Goal: Book appointment/travel/reservation

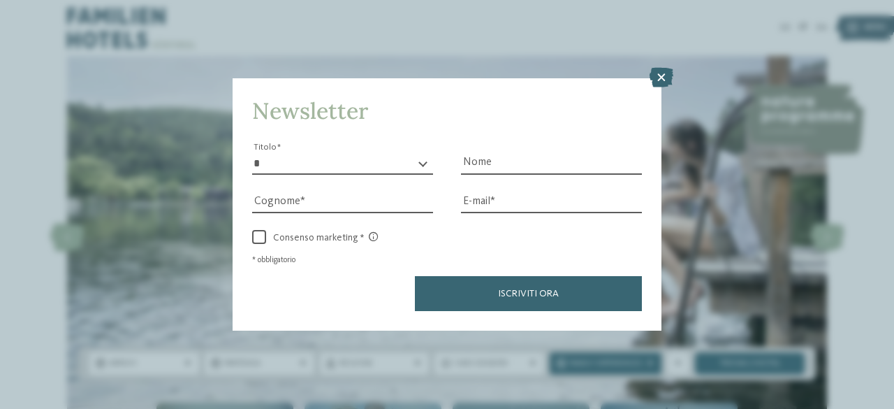
drag, startPoint x: 667, startPoint y: 76, endPoint x: 659, endPoint y: 92, distance: 17.2
click at [667, 75] on icon at bounding box center [662, 78] width 24 height 20
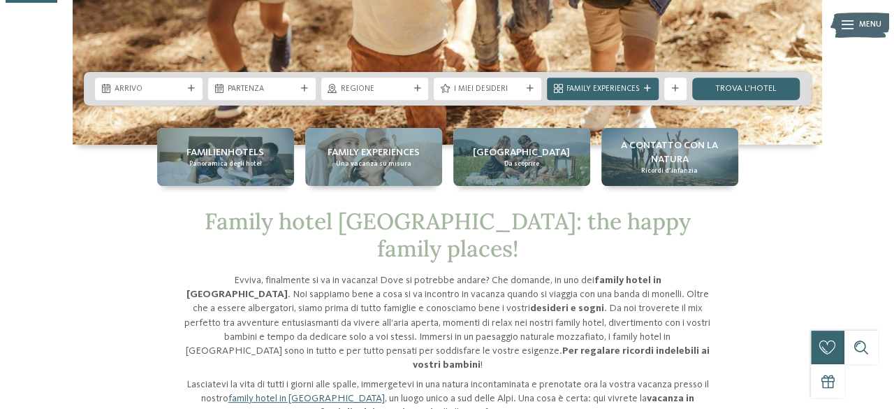
scroll to position [279, 0]
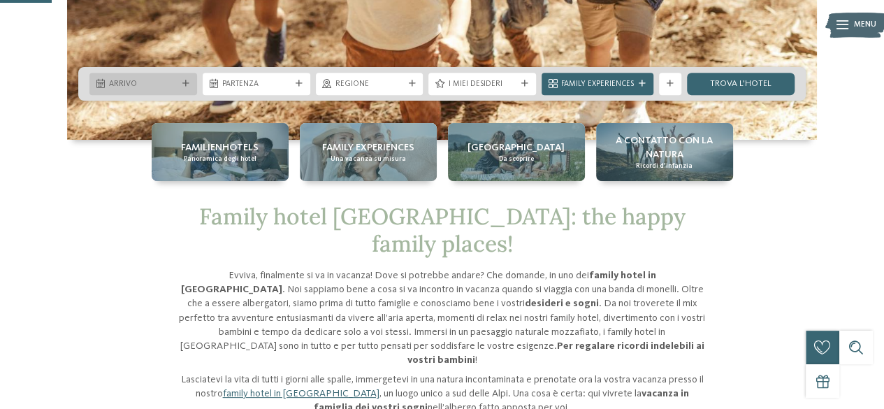
click at [131, 75] on div "Arrivo" at bounding box center [143, 84] width 108 height 22
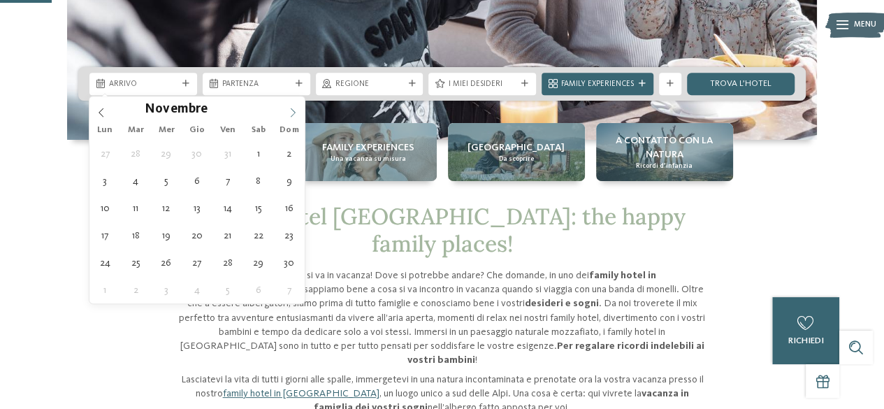
click at [293, 108] on icon at bounding box center [293, 113] width 10 height 10
type div "31.12.2025"
type input "****"
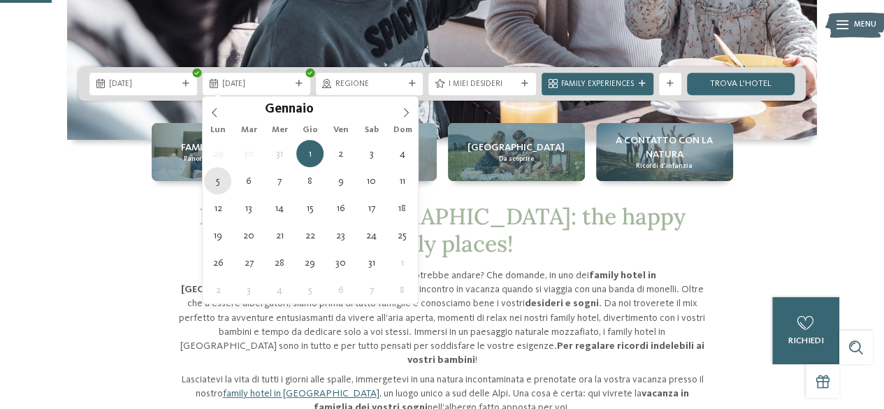
type div "05.01.2026"
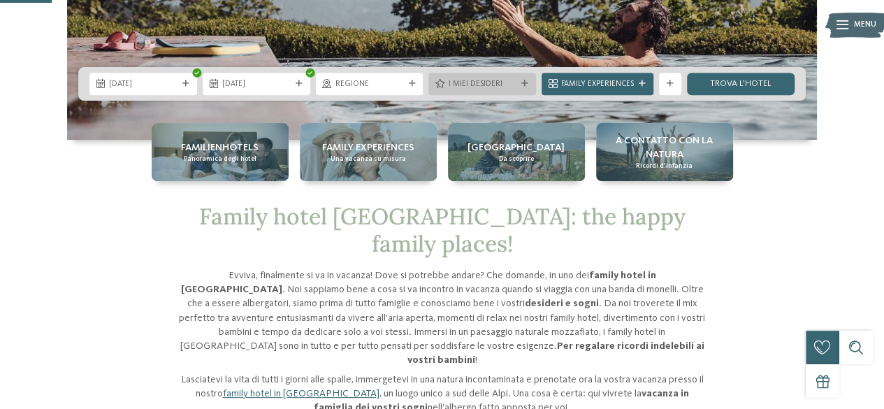
click at [445, 80] on div "I miei desideri" at bounding box center [482, 84] width 74 height 12
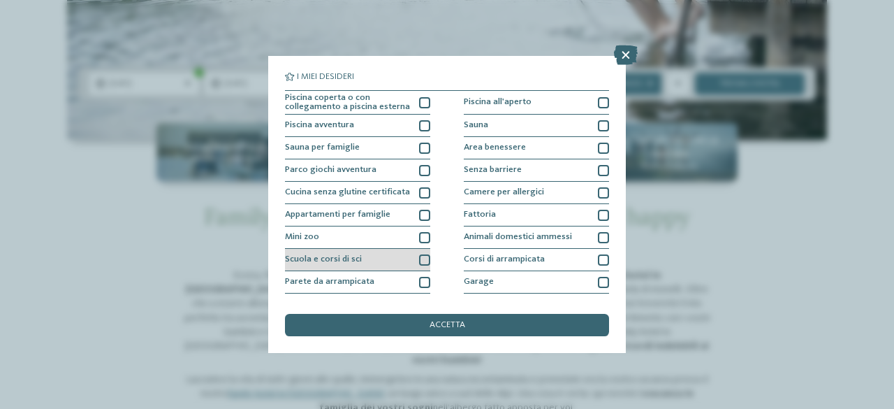
click at [425, 256] on div at bounding box center [424, 259] width 11 height 11
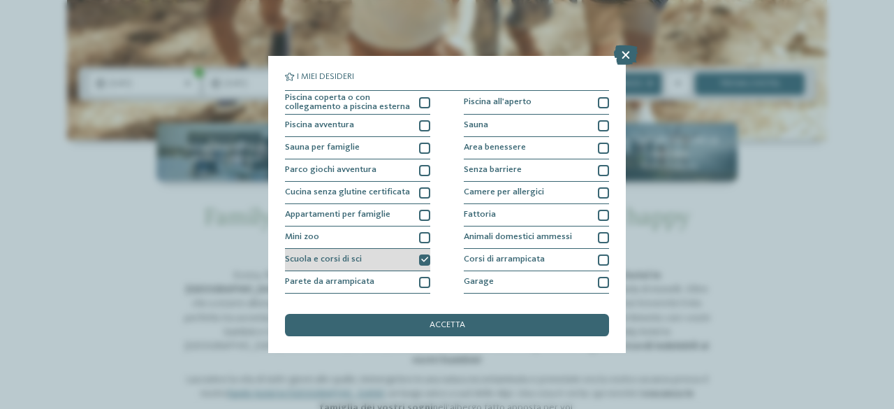
click at [421, 255] on div at bounding box center [424, 259] width 11 height 11
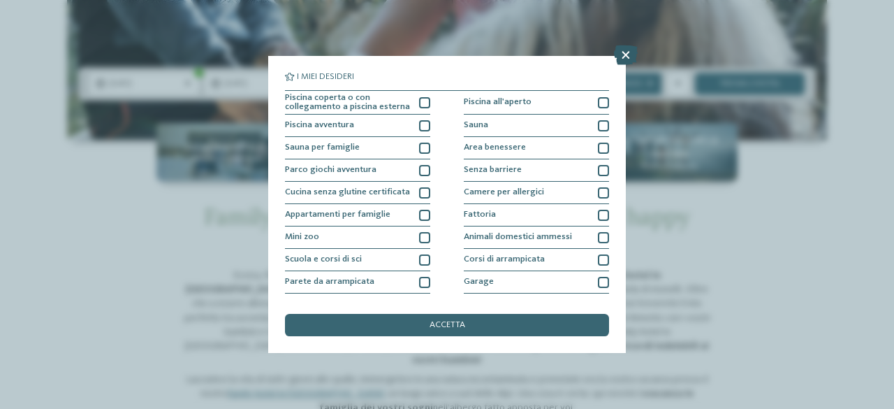
click at [626, 56] on icon at bounding box center [626, 55] width 24 height 20
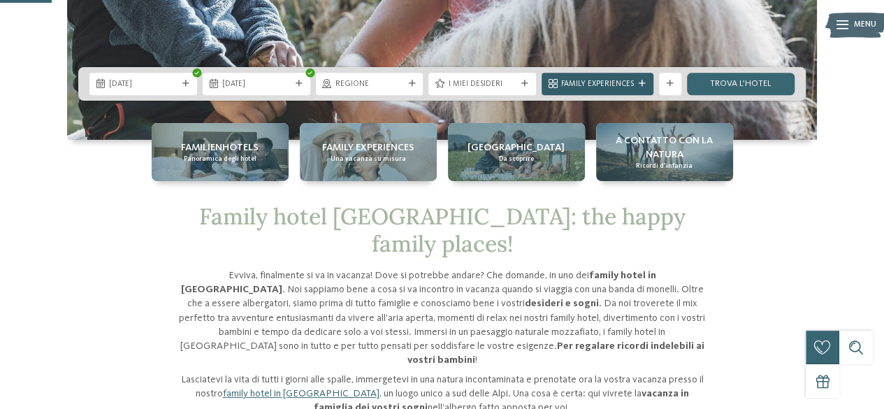
click at [631, 89] on span "Family Experiences" at bounding box center [597, 84] width 73 height 11
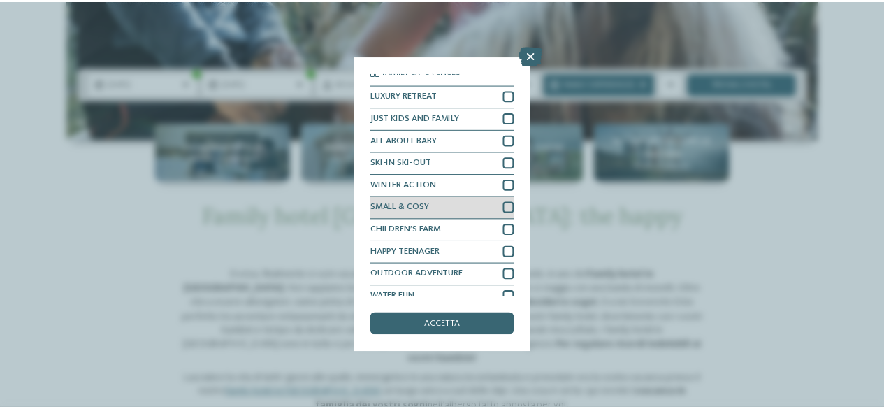
scroll to position [0, 0]
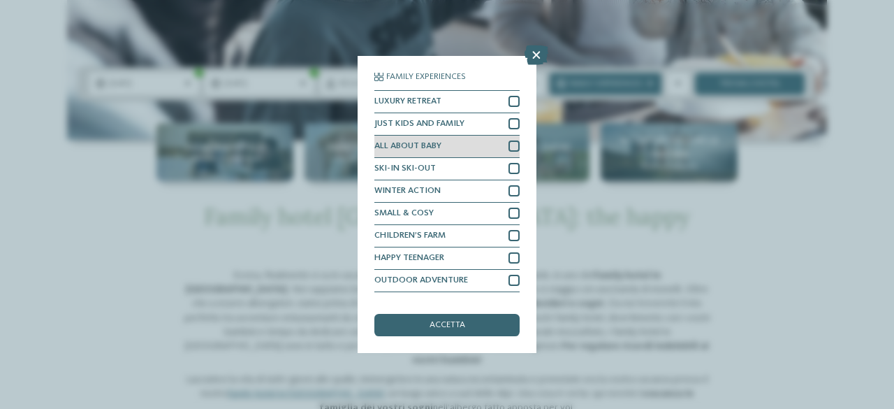
click at [509, 147] on div at bounding box center [514, 145] width 11 height 11
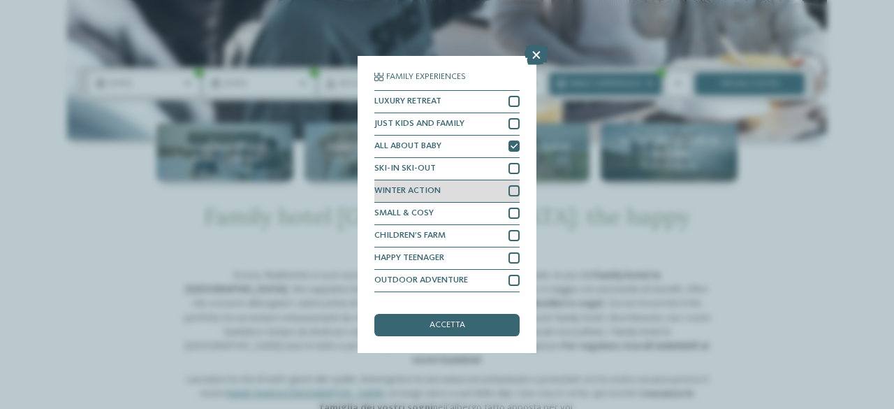
click at [509, 185] on div at bounding box center [514, 190] width 11 height 11
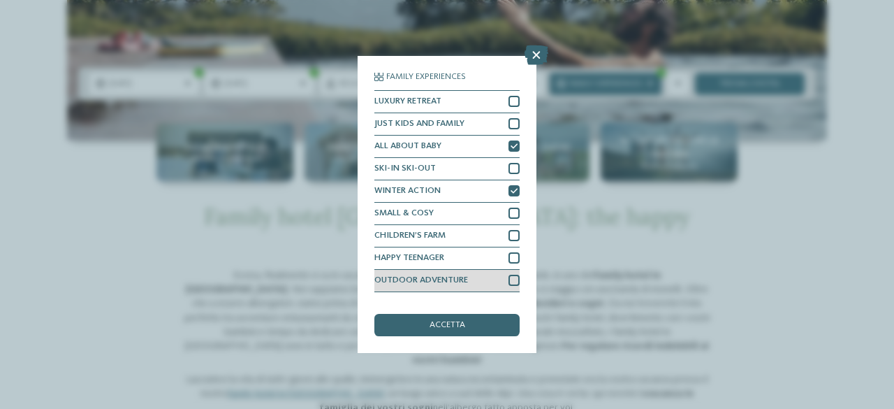
click at [509, 282] on div at bounding box center [514, 280] width 11 height 11
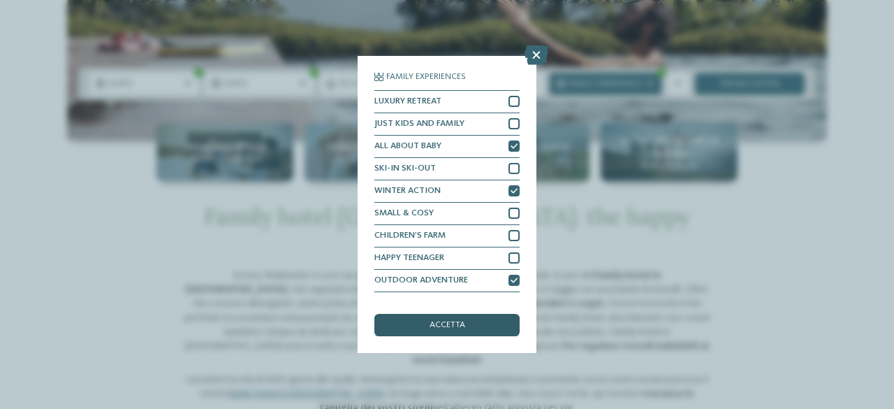
click at [497, 319] on div "accetta" at bounding box center [447, 325] width 145 height 22
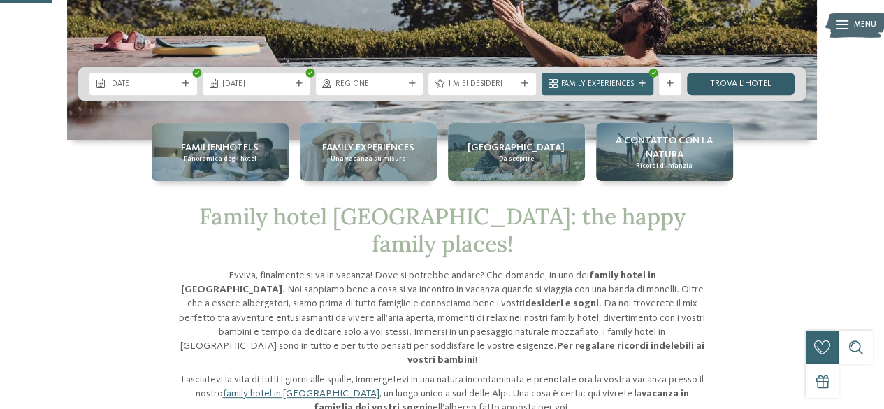
click at [753, 79] on link "trova l’hotel" at bounding box center [741, 84] width 108 height 22
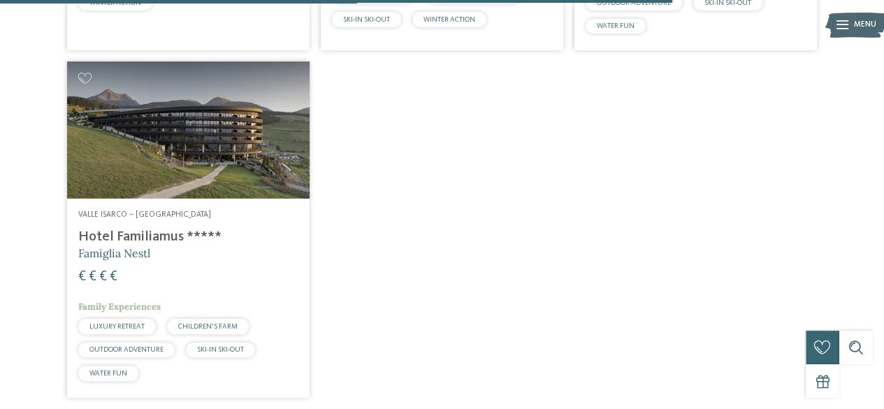
scroll to position [2096, 0]
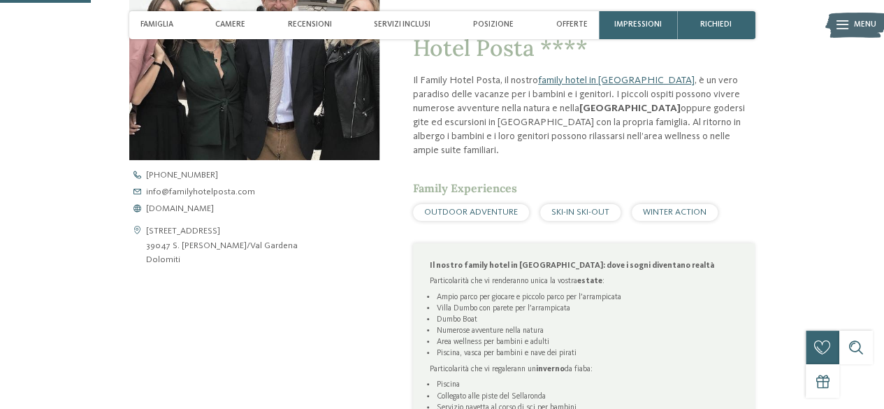
scroll to position [489, 0]
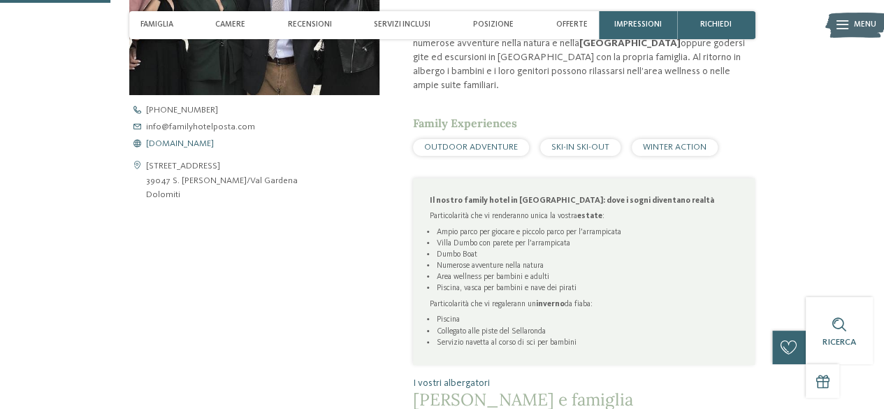
click at [212, 143] on span "www.familyhotelposta.com" at bounding box center [180, 144] width 68 height 9
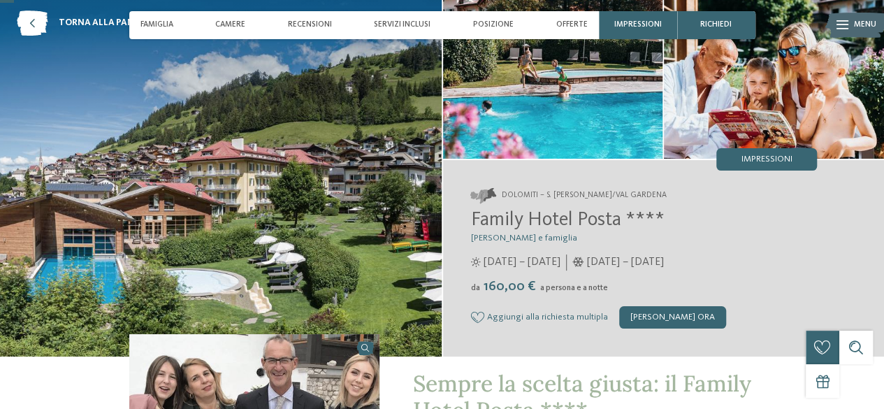
scroll to position [0, 0]
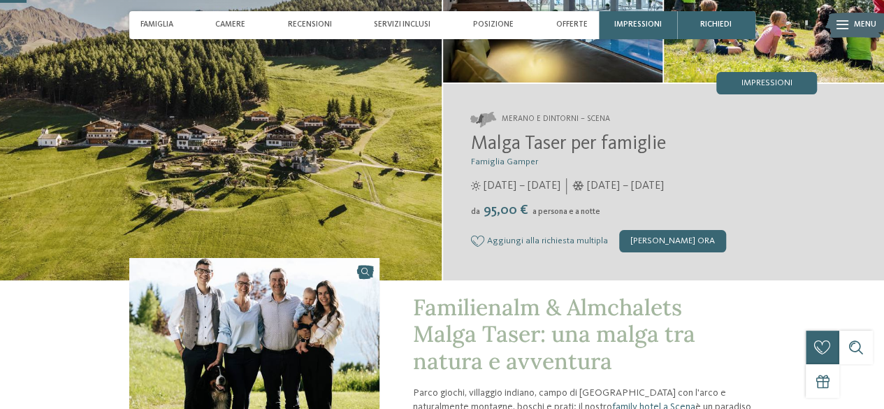
scroll to position [140, 0]
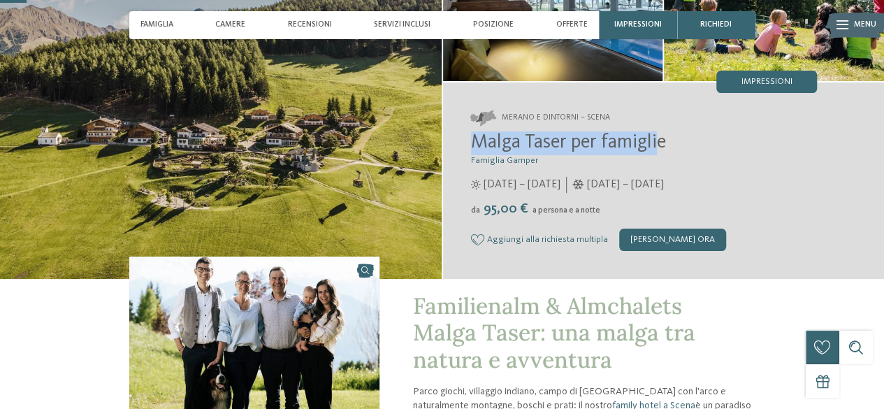
drag, startPoint x: 660, startPoint y: 140, endPoint x: 465, endPoint y: 144, distance: 195.0
click at [465, 144] on div "Merano e dintorni – Scena Malga Taser per famiglie Famiglia Gamper [DATE] – [DA…" at bounding box center [664, 180] width 442 height 196
copy span "Malga Taser per famigli"
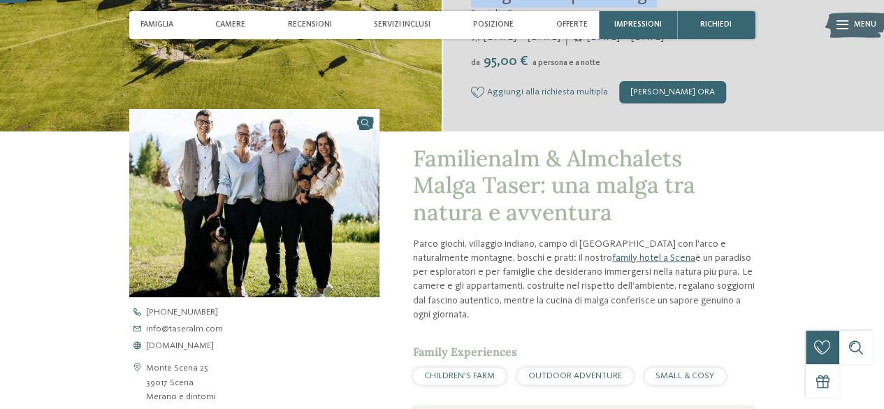
scroll to position [419, 0]
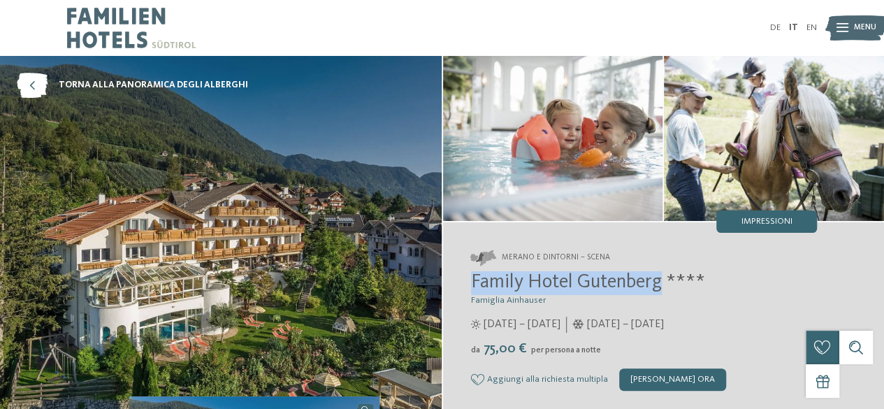
drag, startPoint x: 661, startPoint y: 287, endPoint x: 465, endPoint y: 287, distance: 195.6
click at [465, 287] on div "Merano e dintorni – Scena Family Hotel Gutenberg **** Famiglia Ainhauser 04/04/…" at bounding box center [664, 320] width 442 height 196
copy span "Family Hotel Gutenberg"
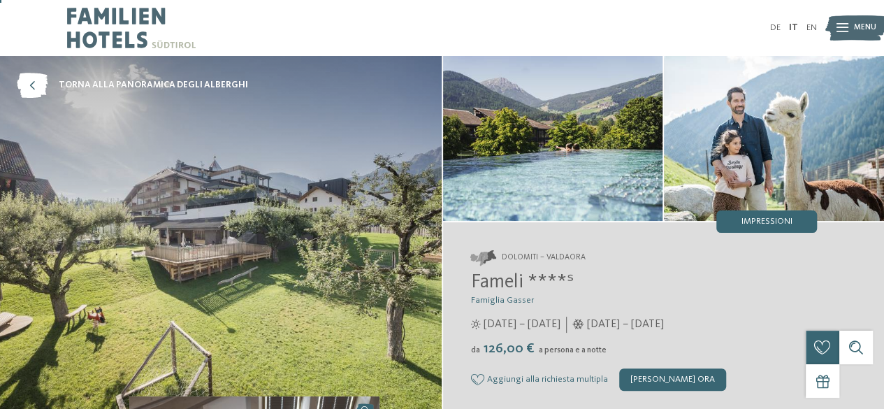
scroll to position [70, 0]
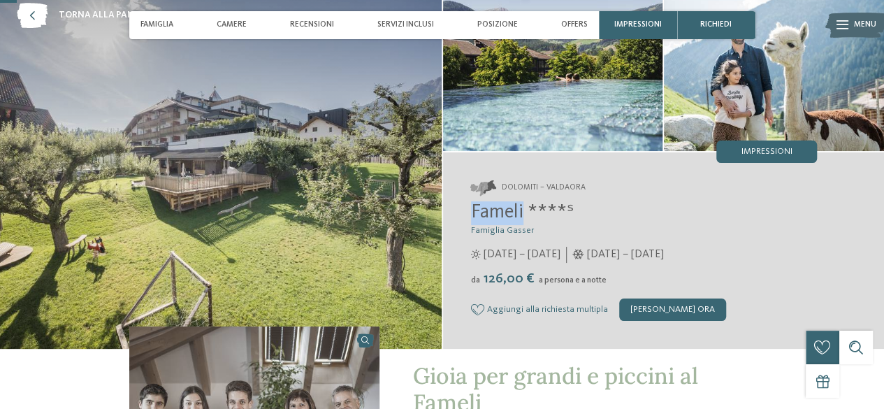
drag, startPoint x: 524, startPoint y: 213, endPoint x: 472, endPoint y: 212, distance: 51.7
click at [472, 212] on span "Fameli ****ˢ" at bounding box center [522, 213] width 103 height 20
copy span "Fameli"
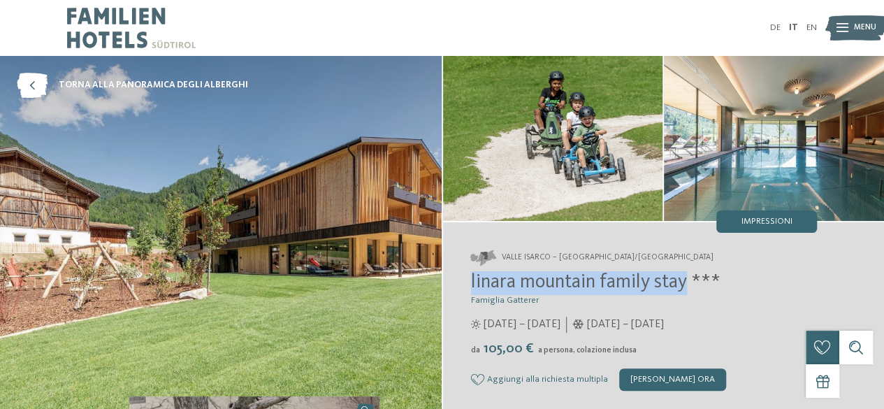
drag, startPoint x: 689, startPoint y: 284, endPoint x: 470, endPoint y: 290, distance: 219.5
click at [470, 290] on div "Valle Isarco – Rio di Pusteria/Valles linara mountain family stay *** Famiglia …" at bounding box center [664, 320] width 442 height 196
copy span "linara mountain family stay"
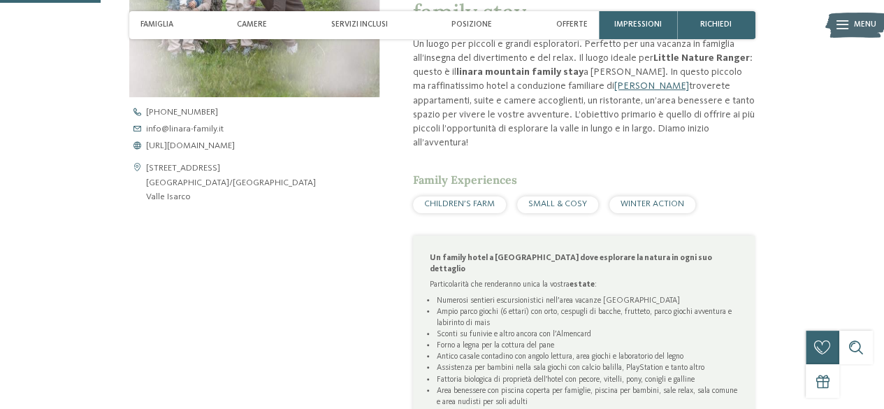
scroll to position [489, 0]
click at [190, 145] on span "https://www.linara-family.it/it" at bounding box center [190, 144] width 89 height 9
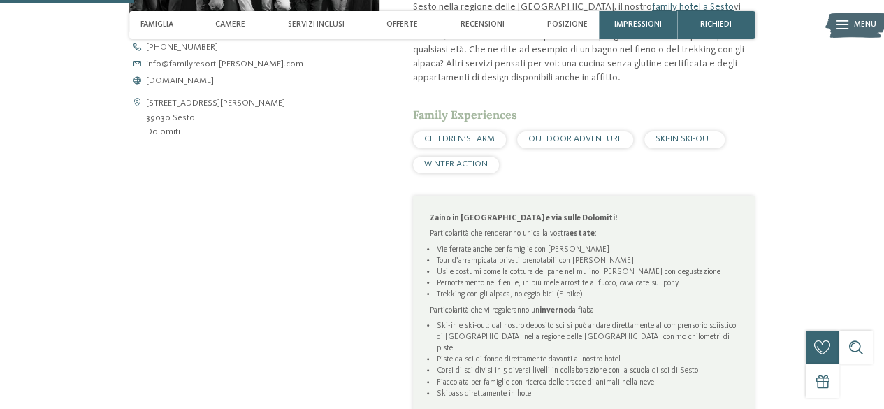
scroll to position [559, 0]
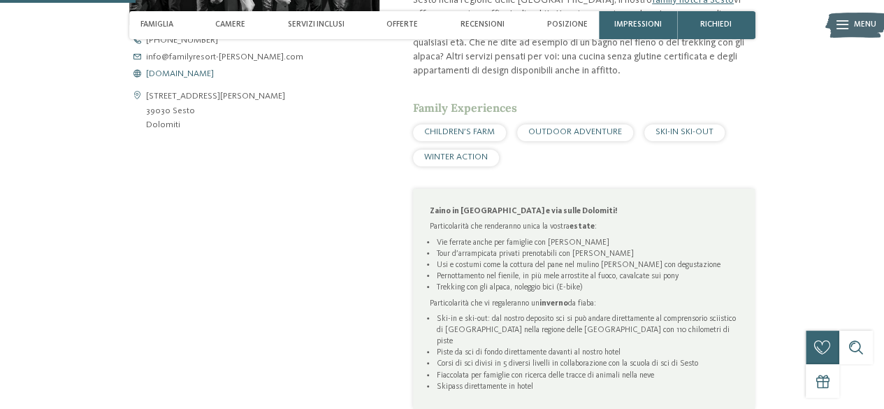
click at [214, 78] on span "[DOMAIN_NAME]" at bounding box center [180, 74] width 68 height 9
